Goal: Task Accomplishment & Management: Complete application form

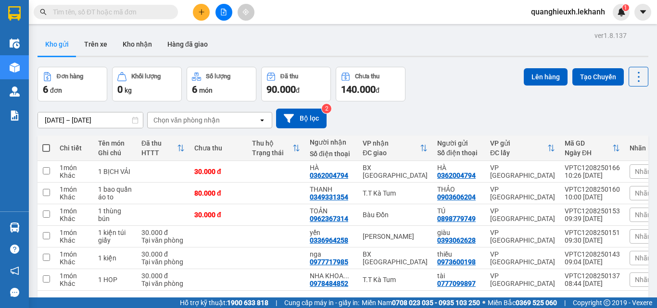
click at [199, 15] on button at bounding box center [201, 12] width 17 height 17
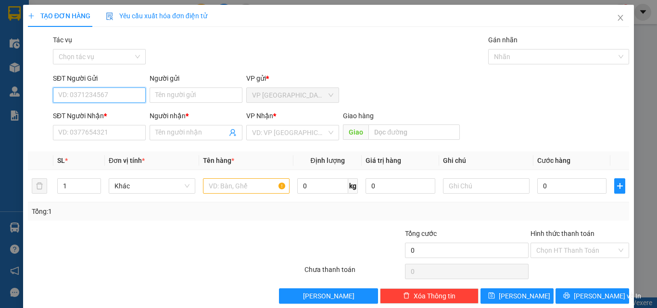
click at [116, 101] on input "SĐT Người Gửi" at bounding box center [99, 95] width 93 height 15
type input "0357657080"
click at [117, 114] on div "0357657080 - ANH" at bounding box center [98, 114] width 80 height 11
type input "ANH"
type input "0395958595"
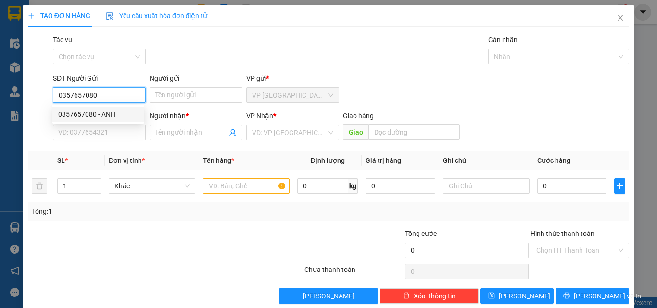
type input "trang"
type input "100.000"
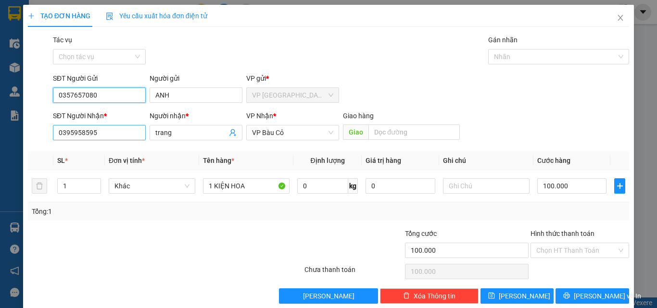
type input "0357657080"
click at [73, 132] on input "0395958595" at bounding box center [99, 132] width 93 height 15
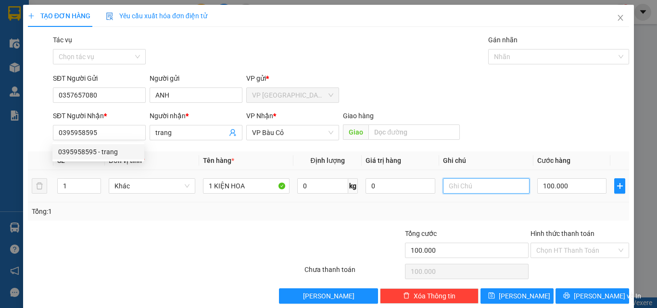
click at [473, 186] on input "text" at bounding box center [486, 185] width 87 height 15
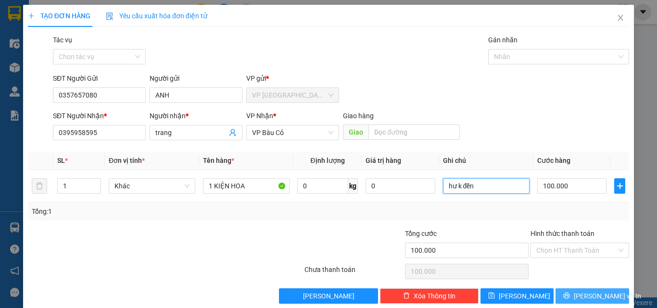
type input "hư k đền"
click at [576, 298] on button "[PERSON_NAME] và In" at bounding box center [592, 296] width 74 height 15
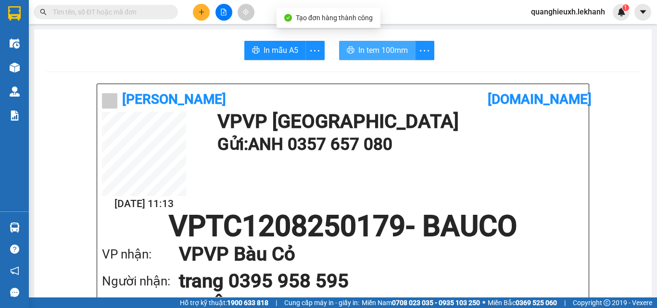
click at [371, 47] on span "In tem 100mm" at bounding box center [383, 50] width 50 height 12
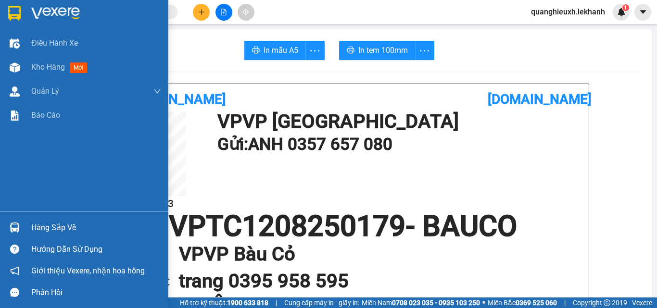
click at [46, 10] on img at bounding box center [55, 13] width 49 height 14
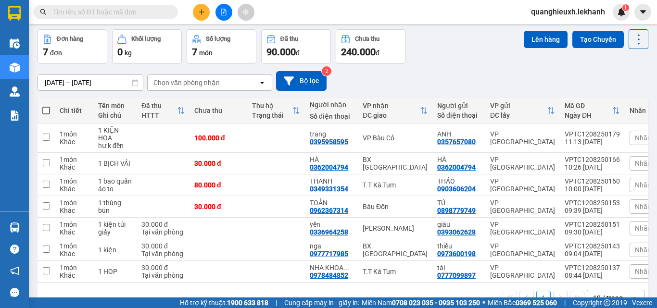
scroll to position [49, 0]
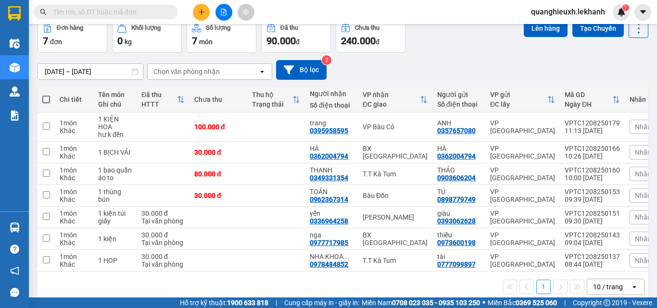
click at [199, 14] on icon "plus" at bounding box center [201, 12] width 7 height 7
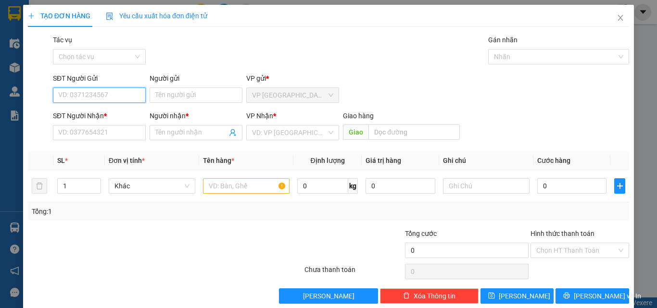
click at [104, 93] on input "SĐT Người Gửi" at bounding box center [99, 95] width 93 height 15
type input "0901915622"
drag, startPoint x: 133, startPoint y: 111, endPoint x: 138, endPoint y: 111, distance: 5.3
click at [133, 111] on div "0901915622 - TÙNG" at bounding box center [98, 114] width 80 height 11
type input "TÙNG"
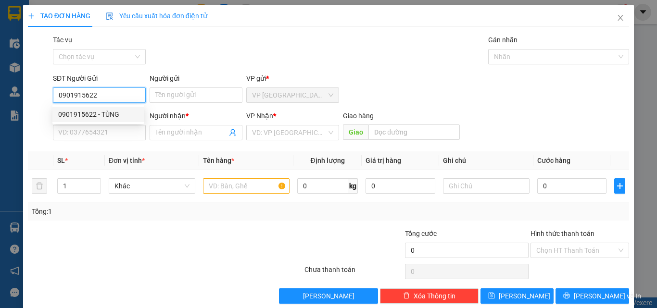
type input "0332744792"
type input "TUẤN"
type input "30.000"
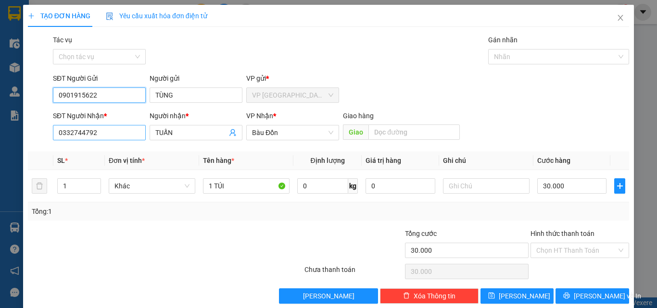
type input "0901915622"
click at [113, 131] on input "0332744792" at bounding box center [99, 132] width 93 height 15
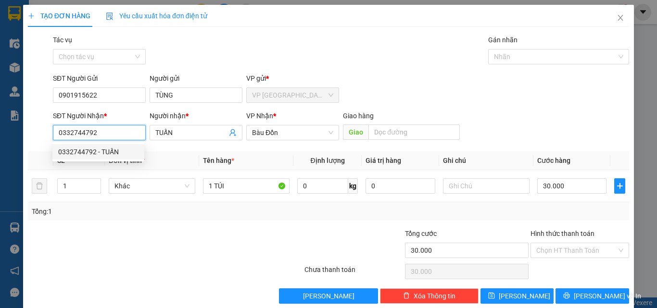
click at [103, 130] on input "0332744792" at bounding box center [99, 132] width 93 height 15
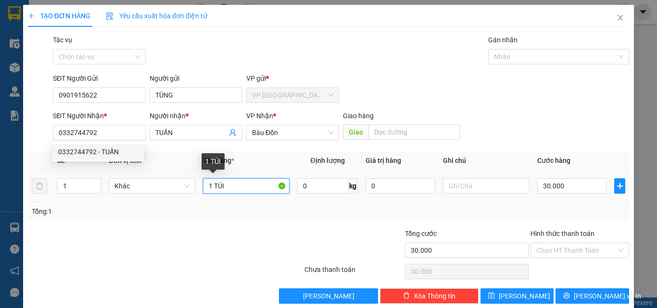
click at [227, 184] on input "1 TÚI" at bounding box center [246, 185] width 87 height 15
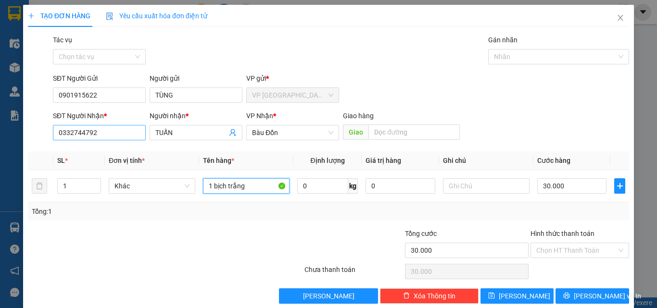
type input "1 bịch trắng"
click at [114, 129] on input "0332744792" at bounding box center [99, 132] width 93 height 15
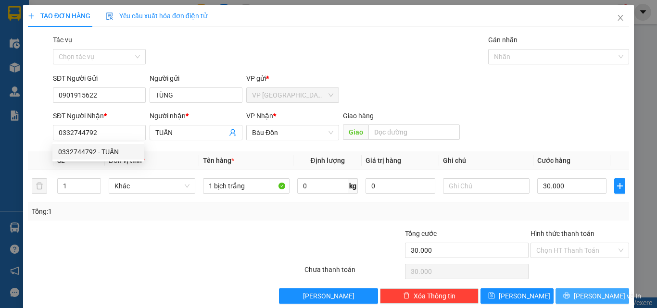
click at [570, 294] on icon "printer" at bounding box center [566, 295] width 7 height 7
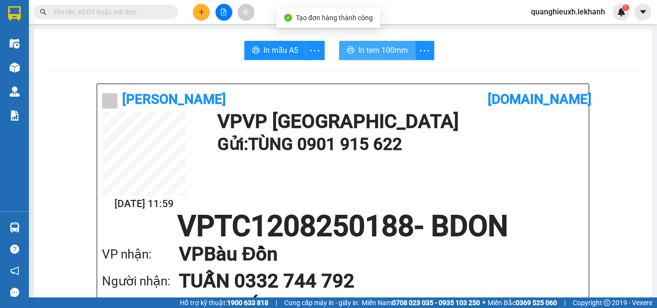
click at [375, 57] on button "In tem 100mm" at bounding box center [377, 50] width 76 height 19
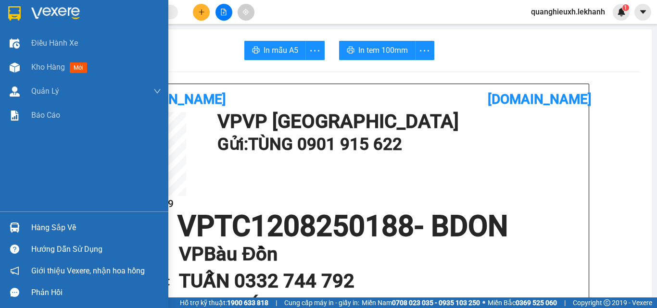
click at [52, 14] on img at bounding box center [55, 13] width 49 height 14
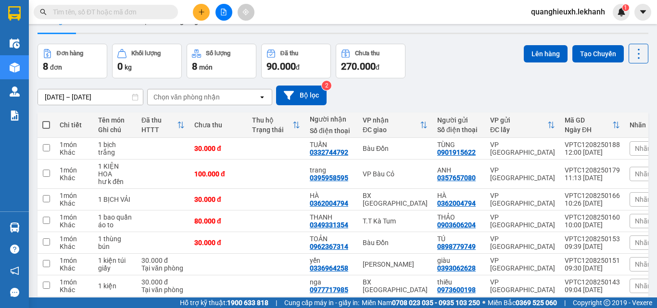
scroll to position [26, 0]
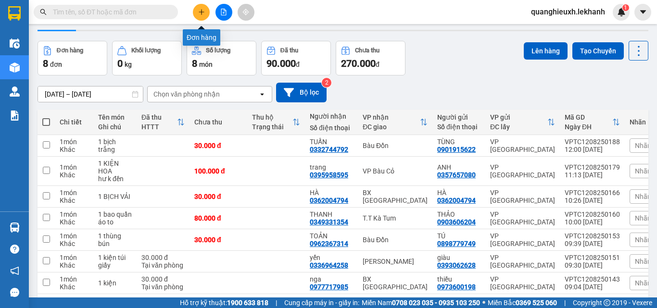
click at [207, 11] on button at bounding box center [201, 12] width 17 height 17
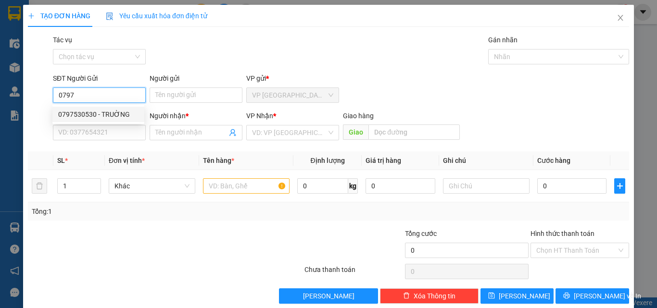
click at [116, 116] on div "0797530530 - TRUỜNG" at bounding box center [98, 114] width 80 height 11
type input "0797530530"
type input "TRUỜNG"
type input "0937775850"
type input "KHOA"
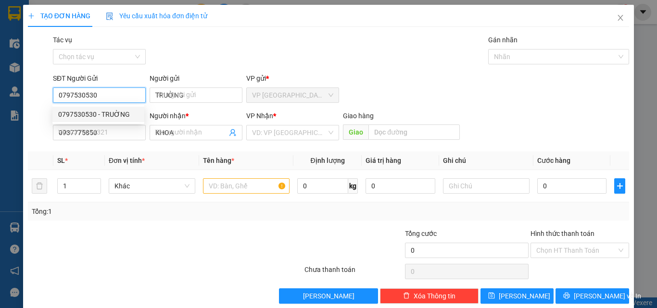
type input "50.000"
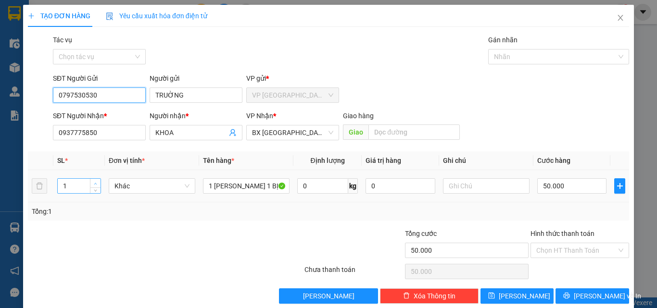
type input "0797530530"
type input "2"
click at [96, 182] on icon "up" at bounding box center [95, 183] width 3 height 3
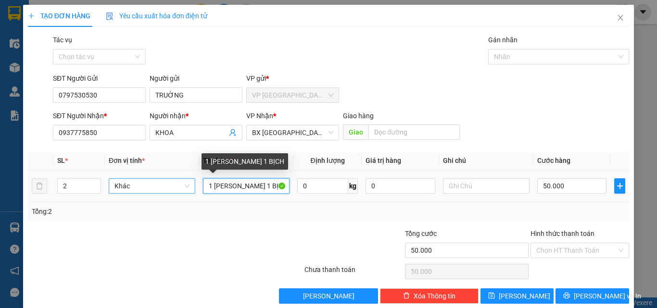
drag, startPoint x: 212, startPoint y: 186, endPoint x: 139, endPoint y: 186, distance: 72.6
click at [139, 186] on tr "2 Khác 1 [PERSON_NAME] 1 BỊCH 0 kg 0 50.000" at bounding box center [328, 186] width 601 height 32
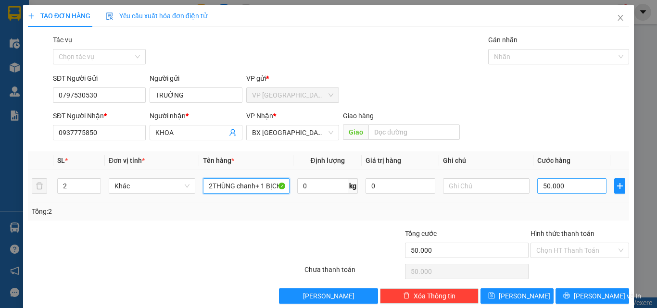
type input "2THÙNG chanh+ 1 BỊCH"
click at [576, 188] on input "50.000" at bounding box center [571, 185] width 69 height 15
type input "1"
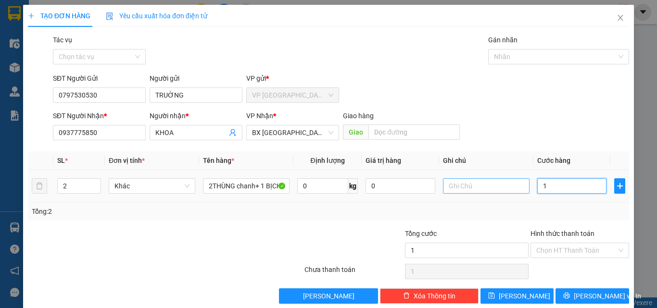
type input "10"
type input "100"
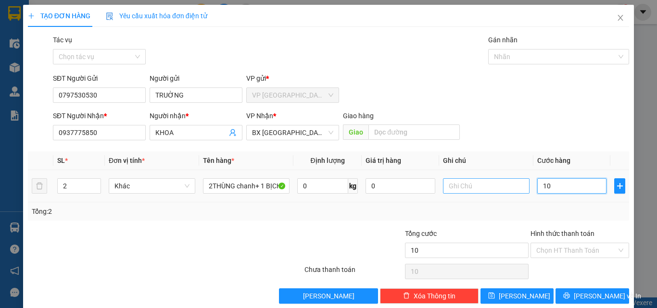
type input "100"
type input "1.000"
type input "10.000"
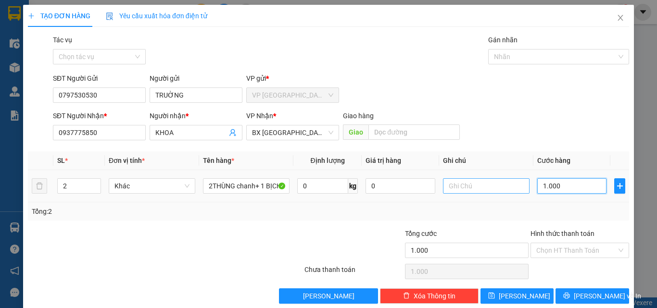
type input "10.000"
type input "100.000"
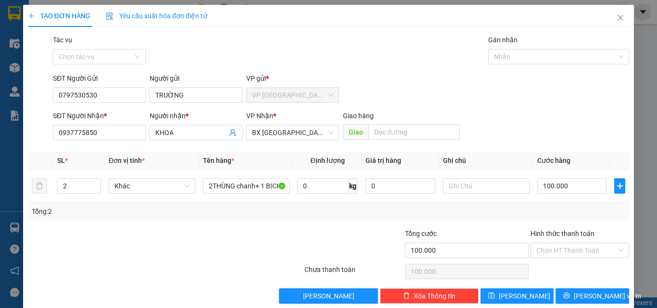
click at [182, 209] on div "Tổng: 2" at bounding box center [143, 211] width 223 height 11
click at [95, 181] on span "up" at bounding box center [96, 184] width 6 height 6
type input "4"
click at [95, 181] on span "up" at bounding box center [96, 184] width 6 height 6
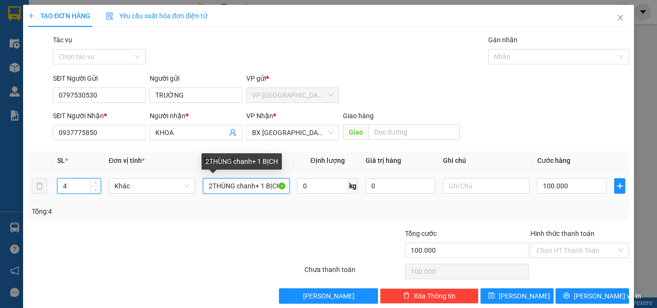
click at [264, 189] on input "2THÙNG chanh+ 1 BỊCH" at bounding box center [246, 185] width 87 height 15
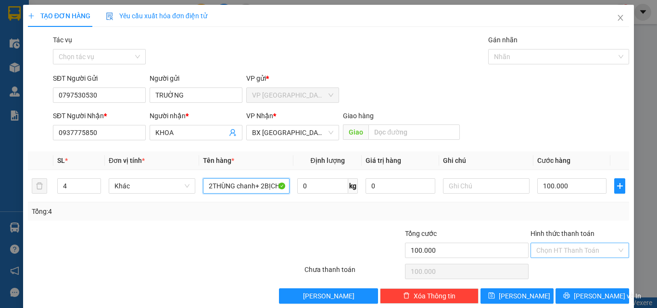
type input "2THÙNG chanh+ 2BỊCH"
click at [564, 252] on input "Hình thức thanh toán" at bounding box center [576, 250] width 80 height 14
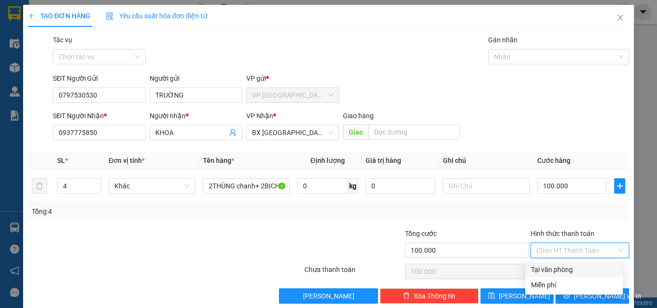
click at [561, 267] on div "Tại văn phòng" at bounding box center [574, 269] width 86 height 11
type input "0"
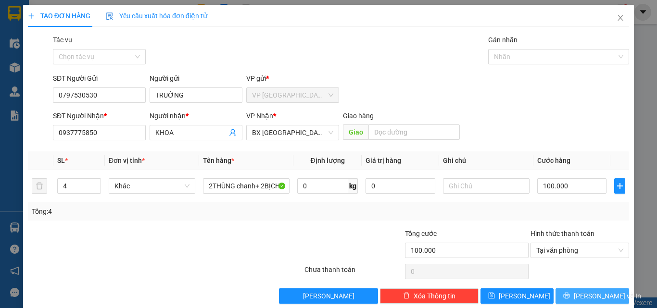
click at [563, 295] on button "[PERSON_NAME] và In" at bounding box center [592, 296] width 74 height 15
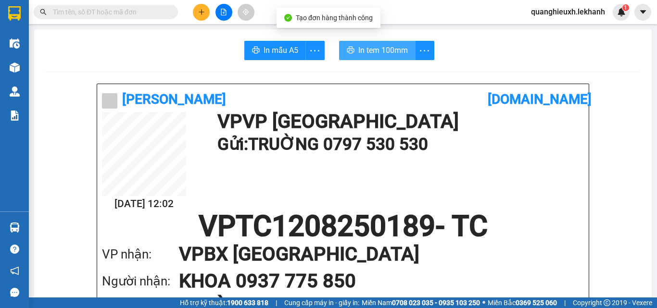
click at [384, 53] on span "In tem 100mm" at bounding box center [383, 50] width 50 height 12
click at [374, 46] on span "In tem 100mm" at bounding box center [383, 50] width 50 height 12
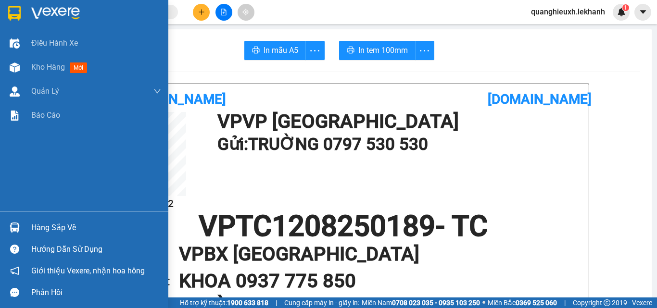
click at [24, 24] on div at bounding box center [84, 15] width 168 height 31
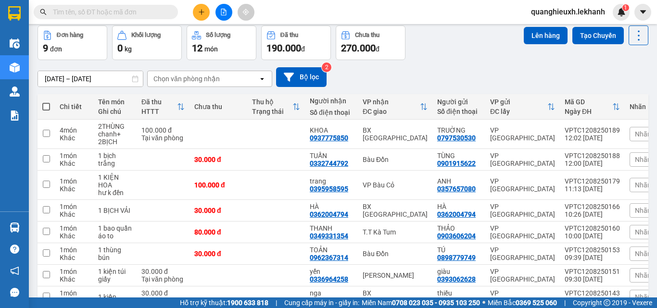
scroll to position [50, 0]
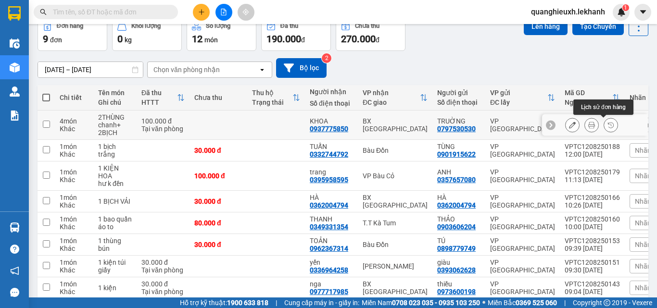
click at [588, 124] on icon at bounding box center [591, 125] width 7 height 7
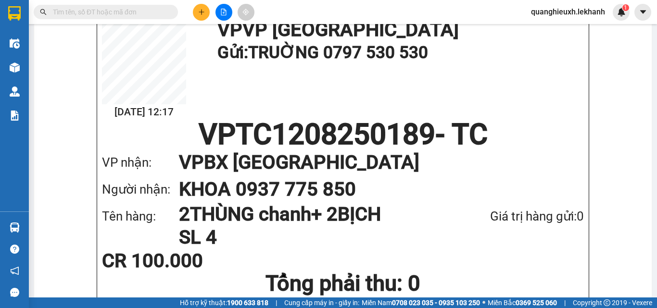
scroll to position [90, 0]
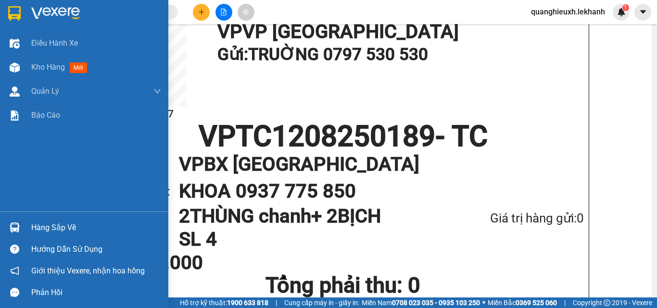
click at [13, 12] on img at bounding box center [14, 13] width 13 height 14
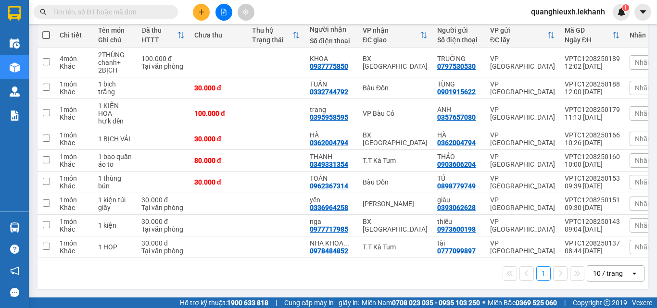
scroll to position [61, 0]
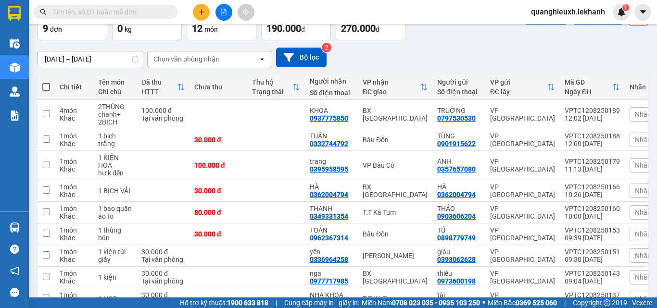
click at [203, 13] on icon "plus" at bounding box center [201, 12] width 7 height 7
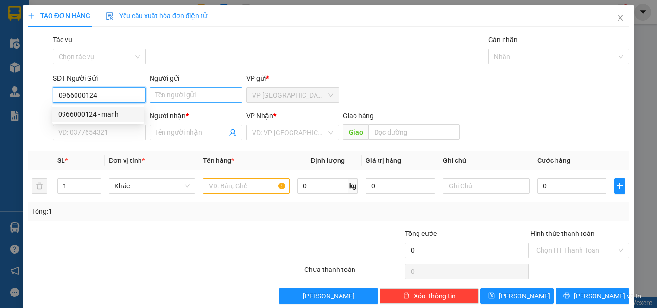
type input "0966000124"
click at [189, 97] on input "Người gửi" at bounding box center [196, 95] width 93 height 15
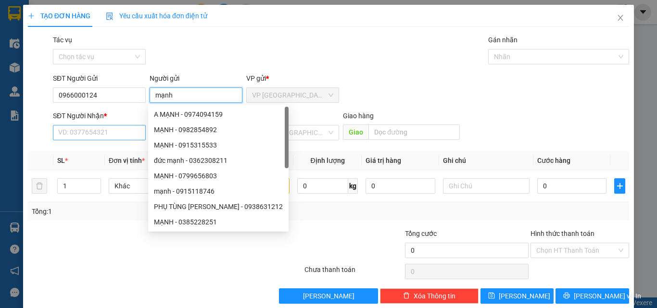
type input "mạnh"
click at [100, 130] on input "SĐT Người Nhận *" at bounding box center [99, 132] width 93 height 15
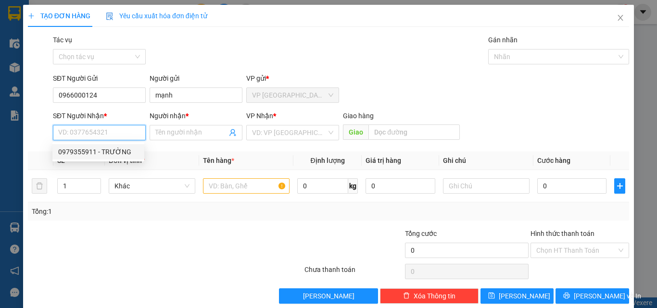
click at [110, 156] on div "0979355911 - TRƯỜNG" at bounding box center [98, 152] width 80 height 11
type input "0979355911"
type input "TRƯỜNG"
type input "40.000"
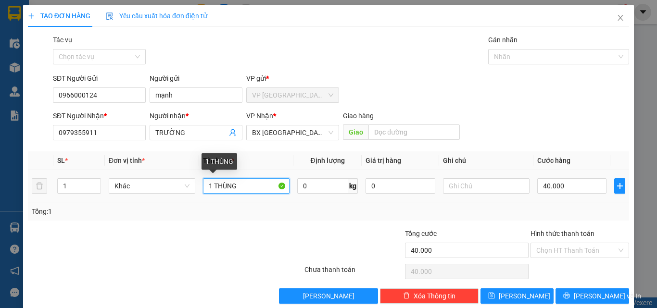
click at [252, 183] on input "1 THÙNG" at bounding box center [246, 185] width 87 height 15
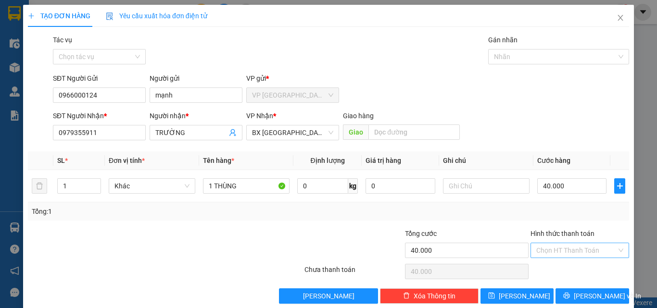
click at [564, 251] on input "Hình thức thanh toán" at bounding box center [576, 250] width 80 height 14
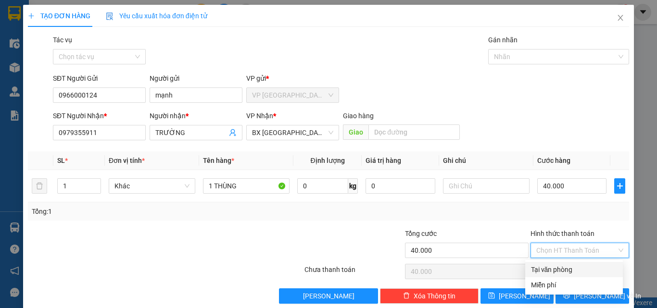
click at [561, 268] on div "Tại văn phòng" at bounding box center [574, 269] width 86 height 11
type input "0"
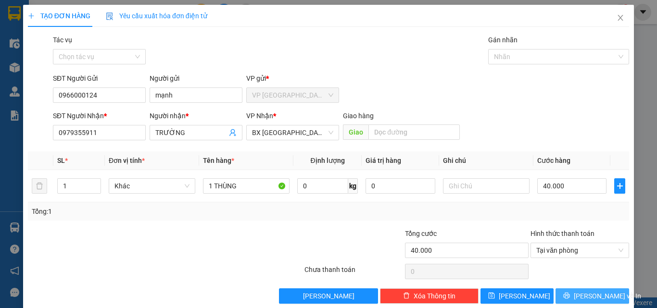
click at [578, 295] on span "[PERSON_NAME] và In" at bounding box center [607, 296] width 67 height 11
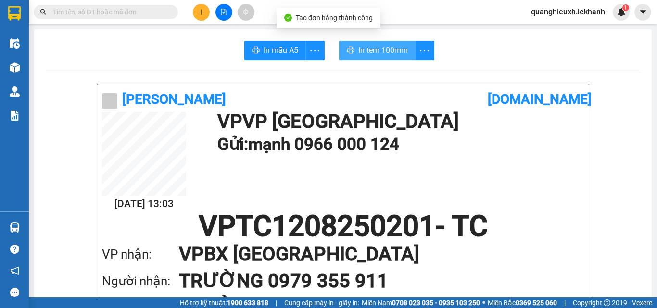
click at [385, 52] on span "In tem 100mm" at bounding box center [383, 50] width 50 height 12
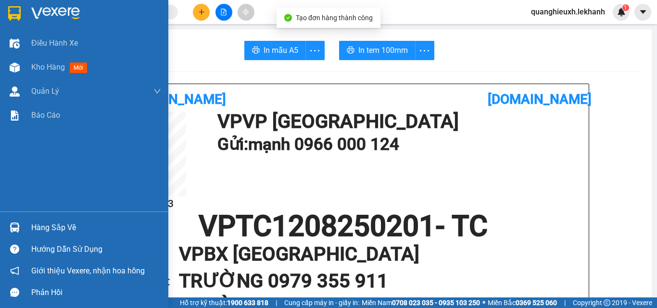
click at [14, 10] on img at bounding box center [14, 13] width 13 height 14
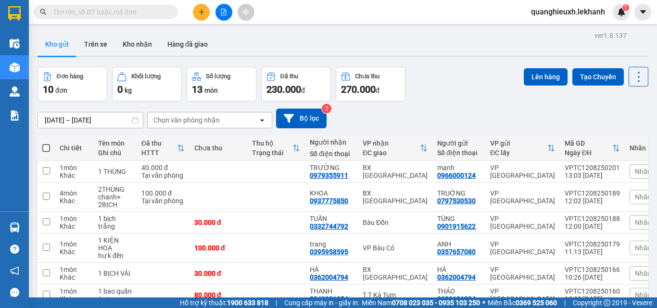
click at [204, 12] on icon "plus" at bounding box center [201, 12] width 7 height 7
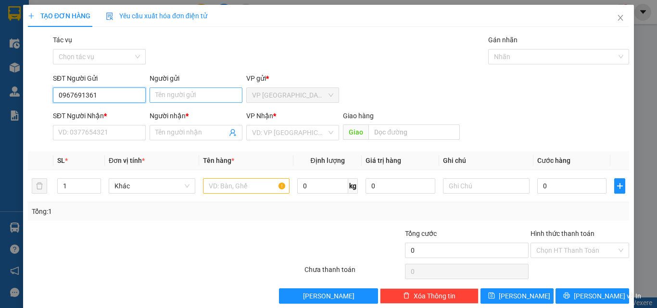
type input "0967691361"
click at [206, 97] on input "Người gửi" at bounding box center [196, 95] width 93 height 15
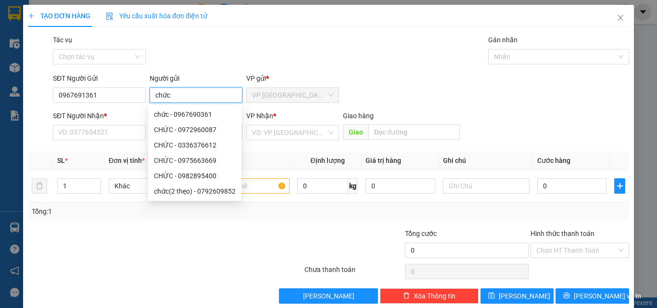
type input "chức"
click at [114, 124] on div "SĐT Người Nhận *" at bounding box center [99, 118] width 93 height 14
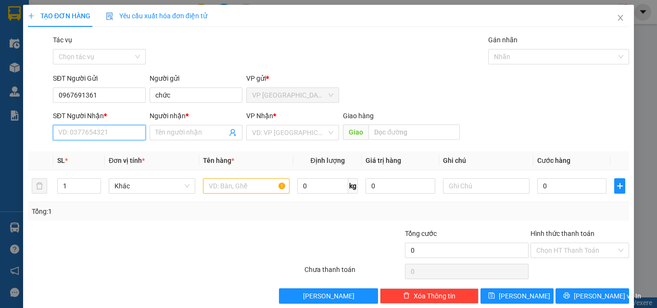
click at [80, 132] on input "SĐT Người Nhận *" at bounding box center [99, 132] width 93 height 15
type input "0984336352"
click at [113, 151] on div "0984336352 - thu" at bounding box center [98, 152] width 80 height 11
type input "thu"
type input "80.000"
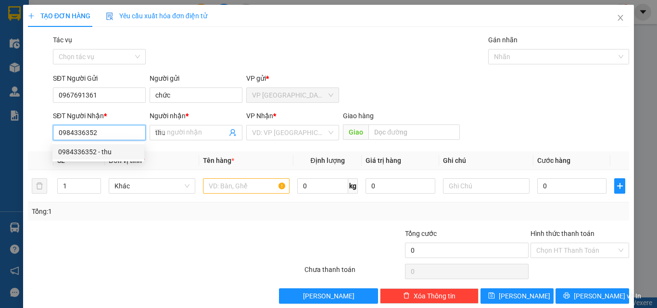
type input "80.000"
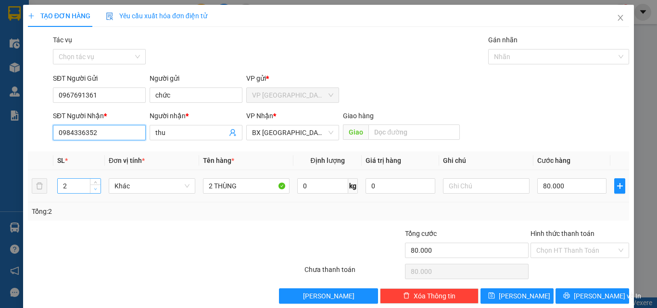
type input "0984336352"
type input "1"
click at [94, 190] on icon "down" at bounding box center [95, 189] width 3 height 3
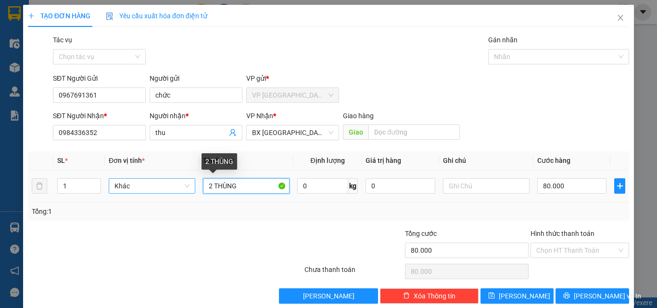
drag, startPoint x: 209, startPoint y: 188, endPoint x: 118, endPoint y: 186, distance: 91.4
click at [141, 184] on tr "1 Khác 2 THÙNG 0 kg 0 80.000" at bounding box center [328, 186] width 601 height 32
type input "1 THÙNG"
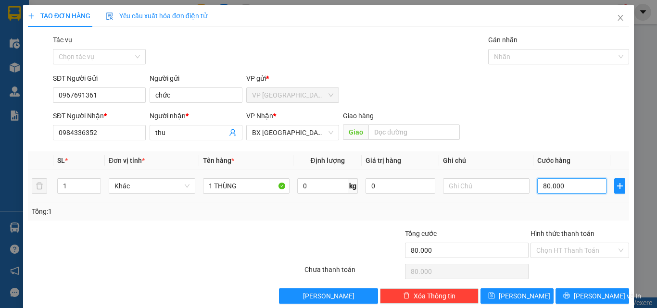
click at [545, 181] on input "80.000" at bounding box center [571, 185] width 69 height 15
type input "5"
type input "50"
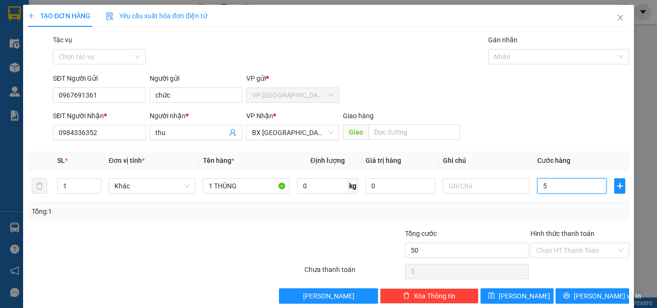
type input "50"
type input "500"
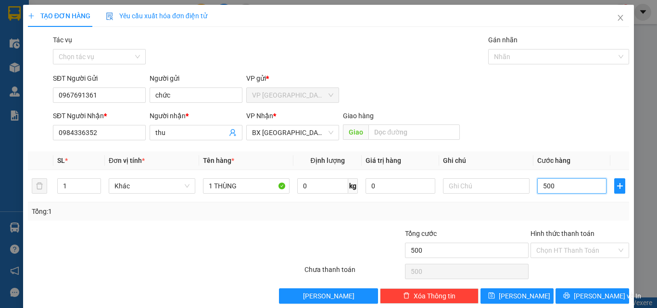
type input "5.000"
type input "50.000"
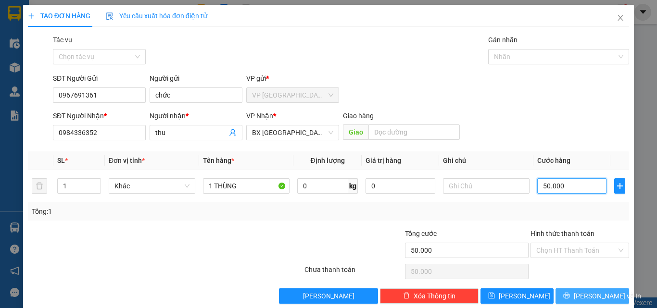
type input "50.000"
click at [589, 291] on span "[PERSON_NAME] và In" at bounding box center [607, 296] width 67 height 11
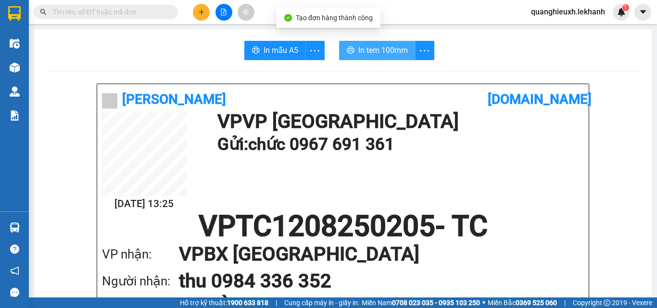
click at [360, 47] on span "In tem 100mm" at bounding box center [383, 50] width 50 height 12
